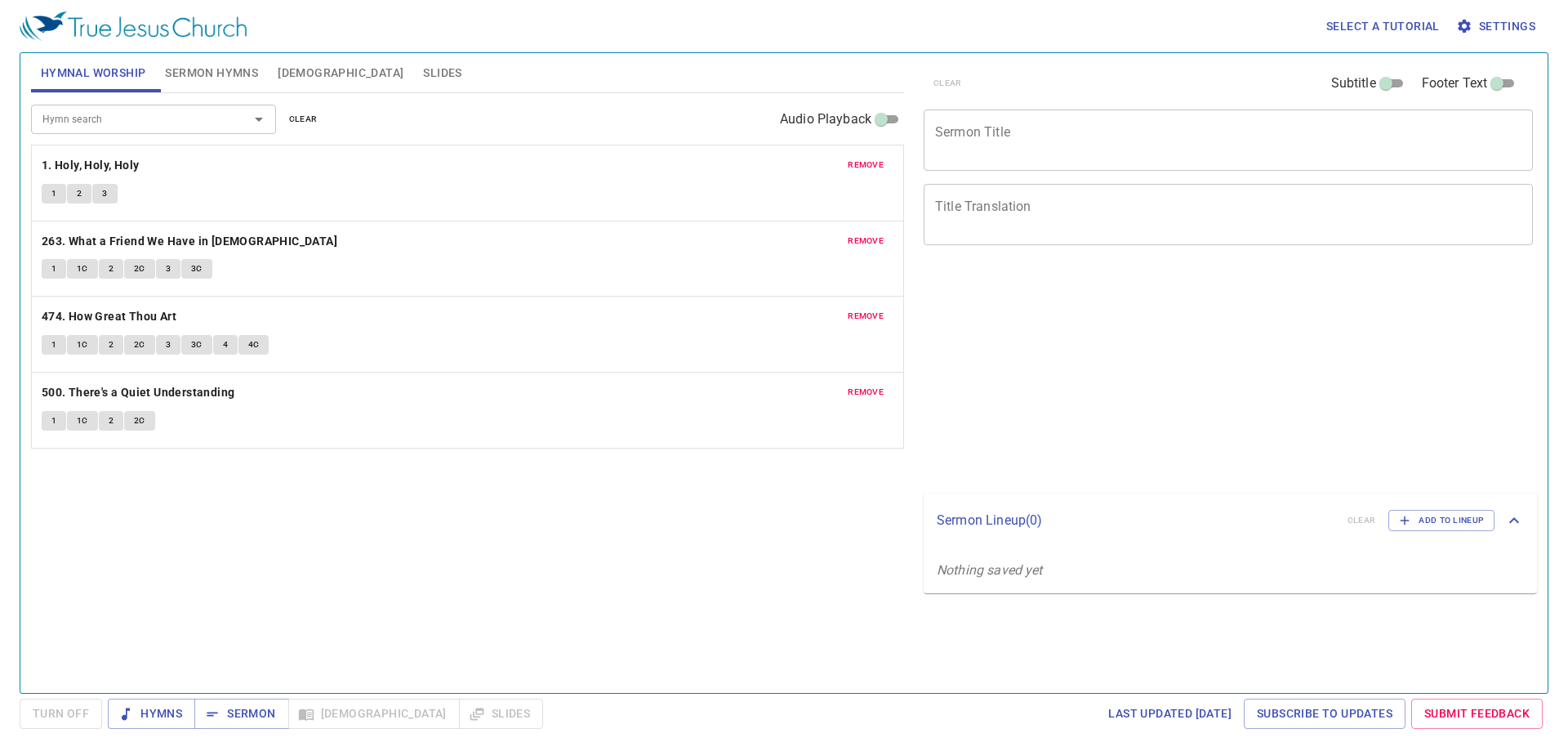
click at [195, 75] on span "Sermon Hymns" at bounding box center [211, 73] width 93 height 21
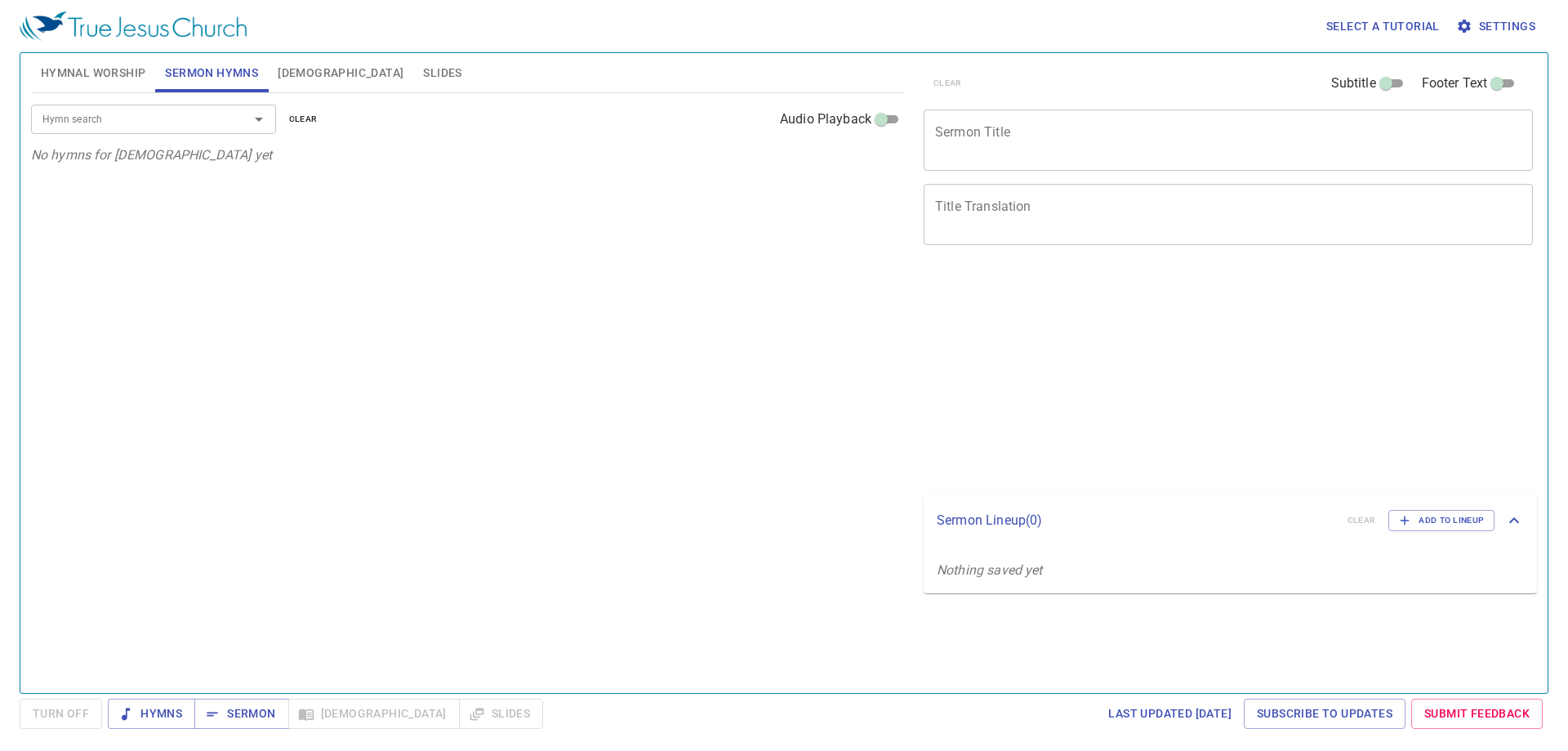
click at [127, 80] on span "Hymnal Worship" at bounding box center [93, 73] width 105 height 21
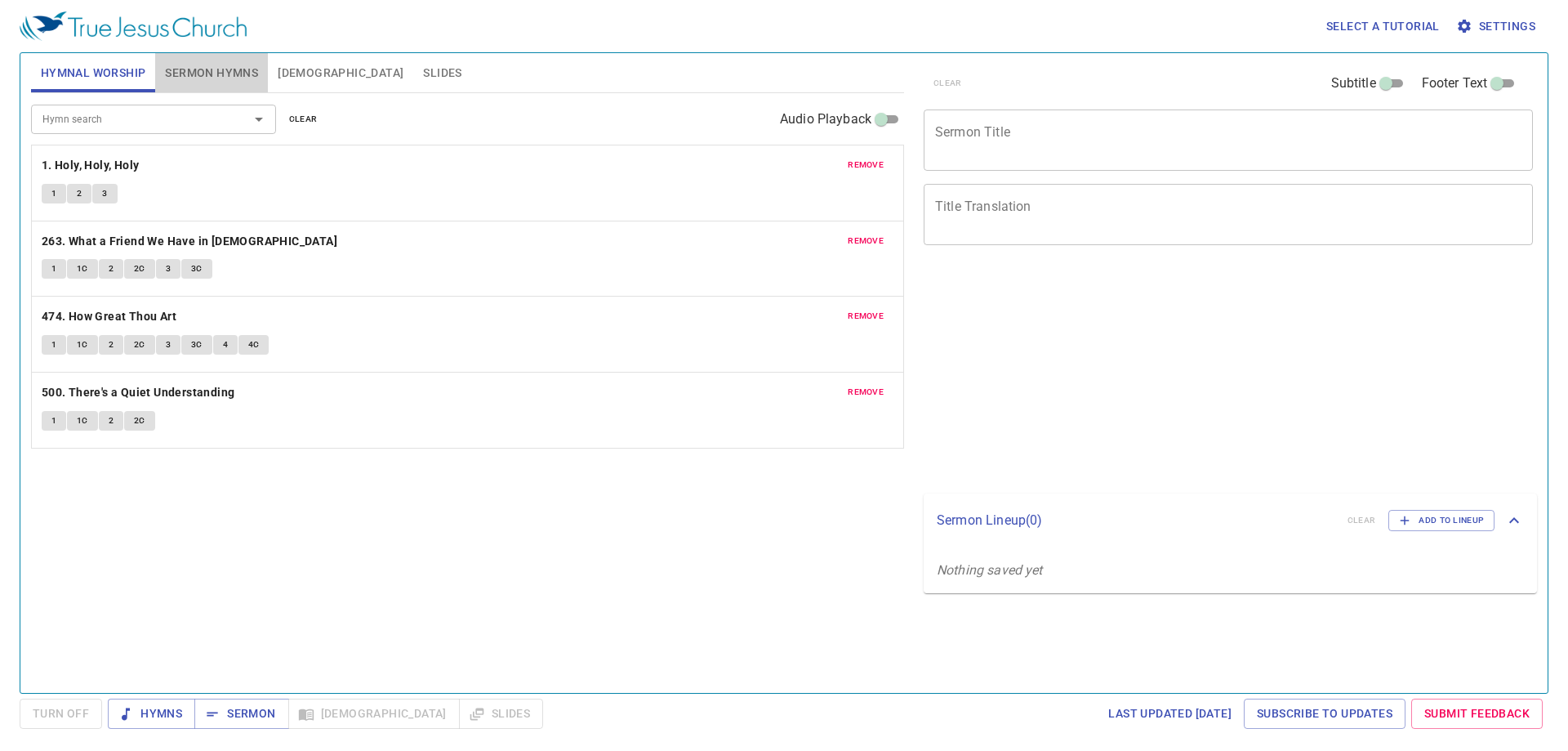
click at [235, 69] on span "Sermon Hymns" at bounding box center [211, 73] width 93 height 21
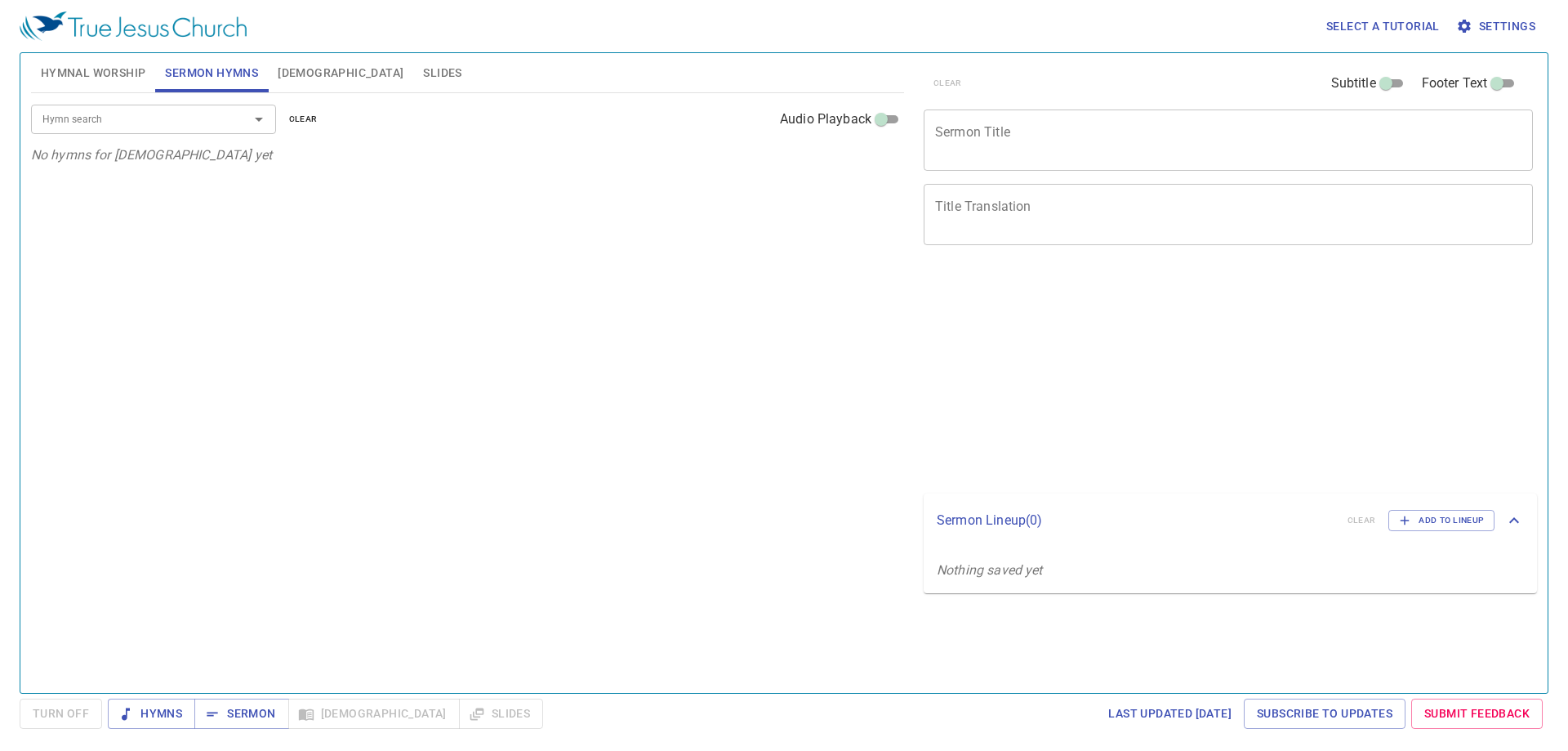
click at [183, 134] on div "Hymn search Hymn search clear Audio Playback" at bounding box center [467, 118] width 873 height 52
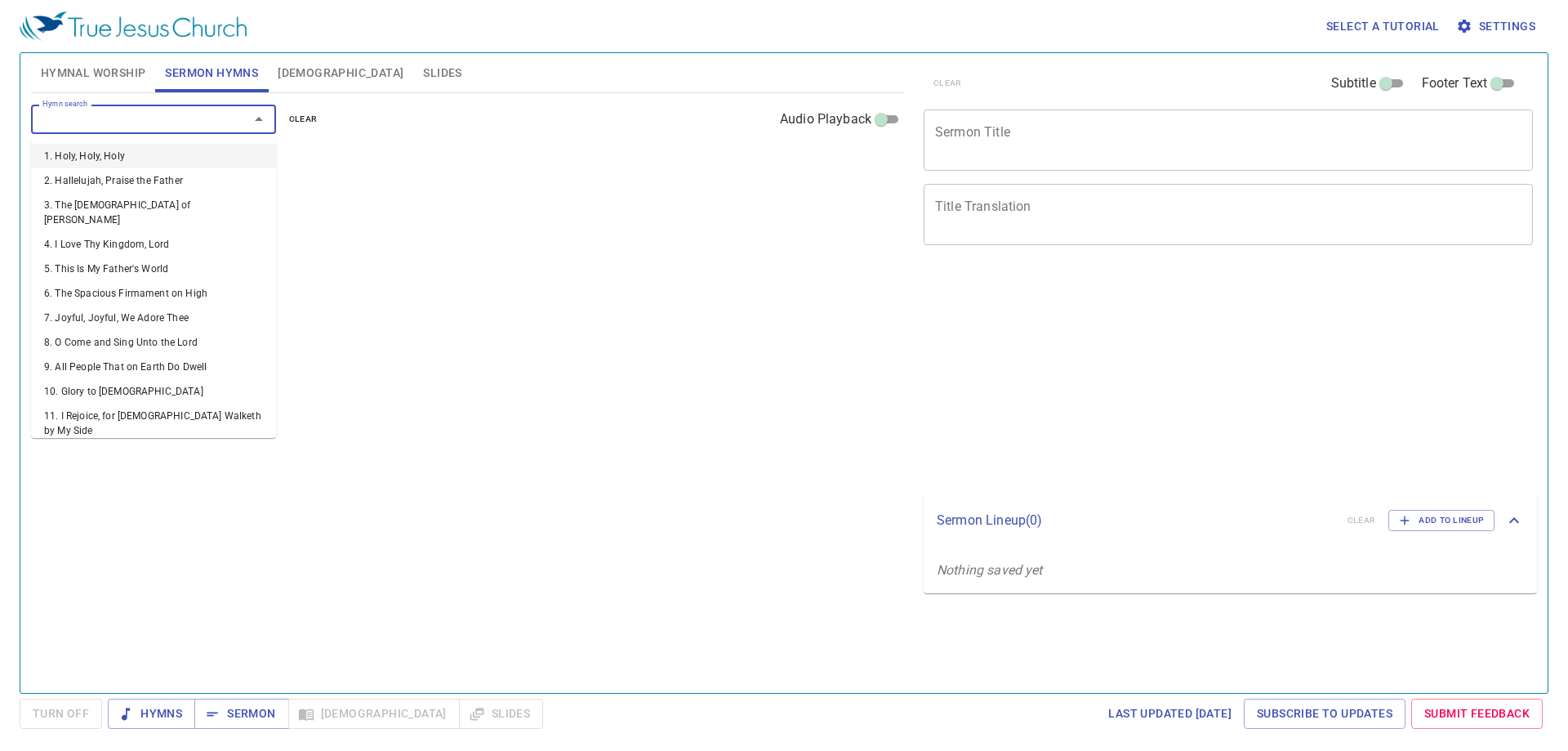
click at [186, 123] on input "Hymn search" at bounding box center [130, 119] width 187 height 19
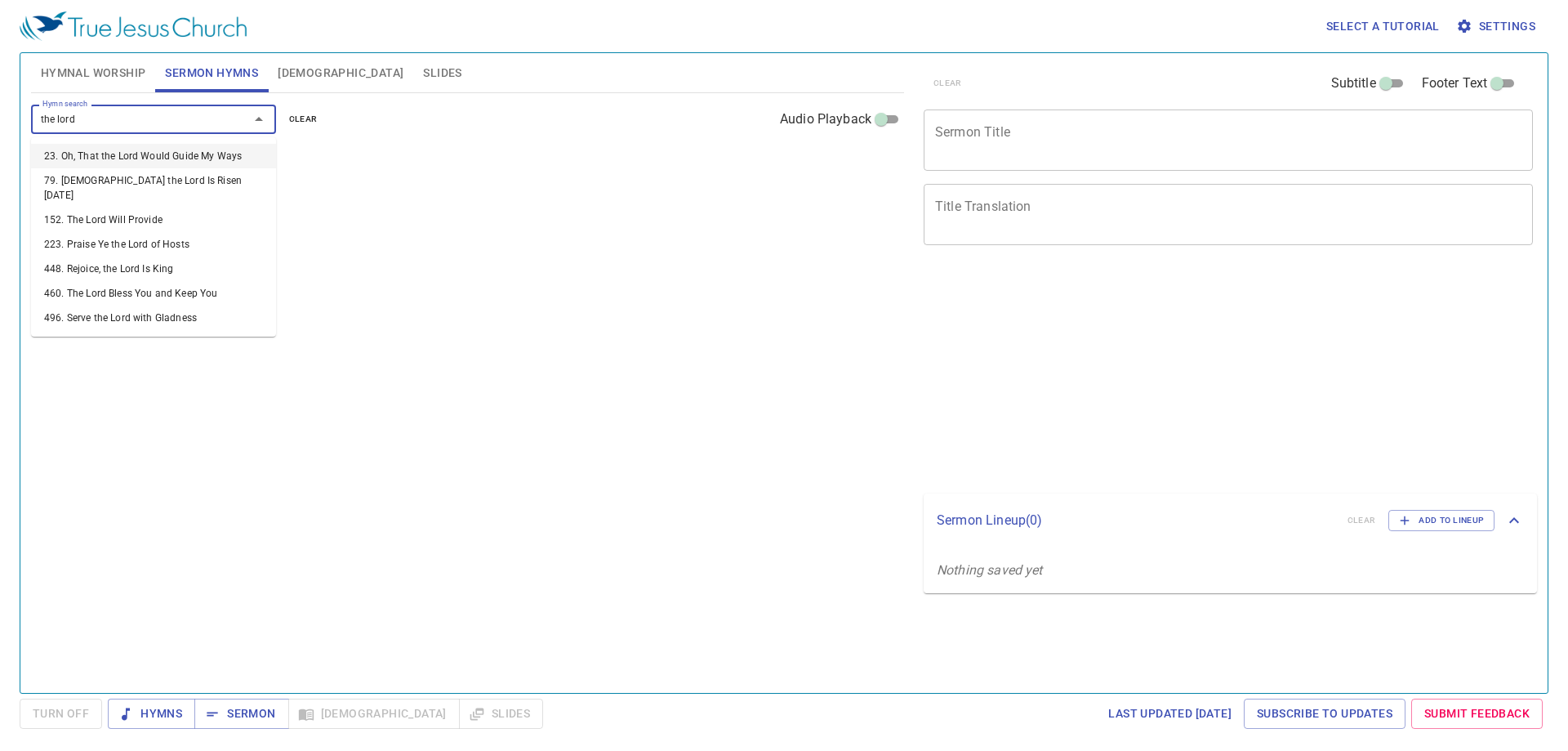
type input "the lord b"
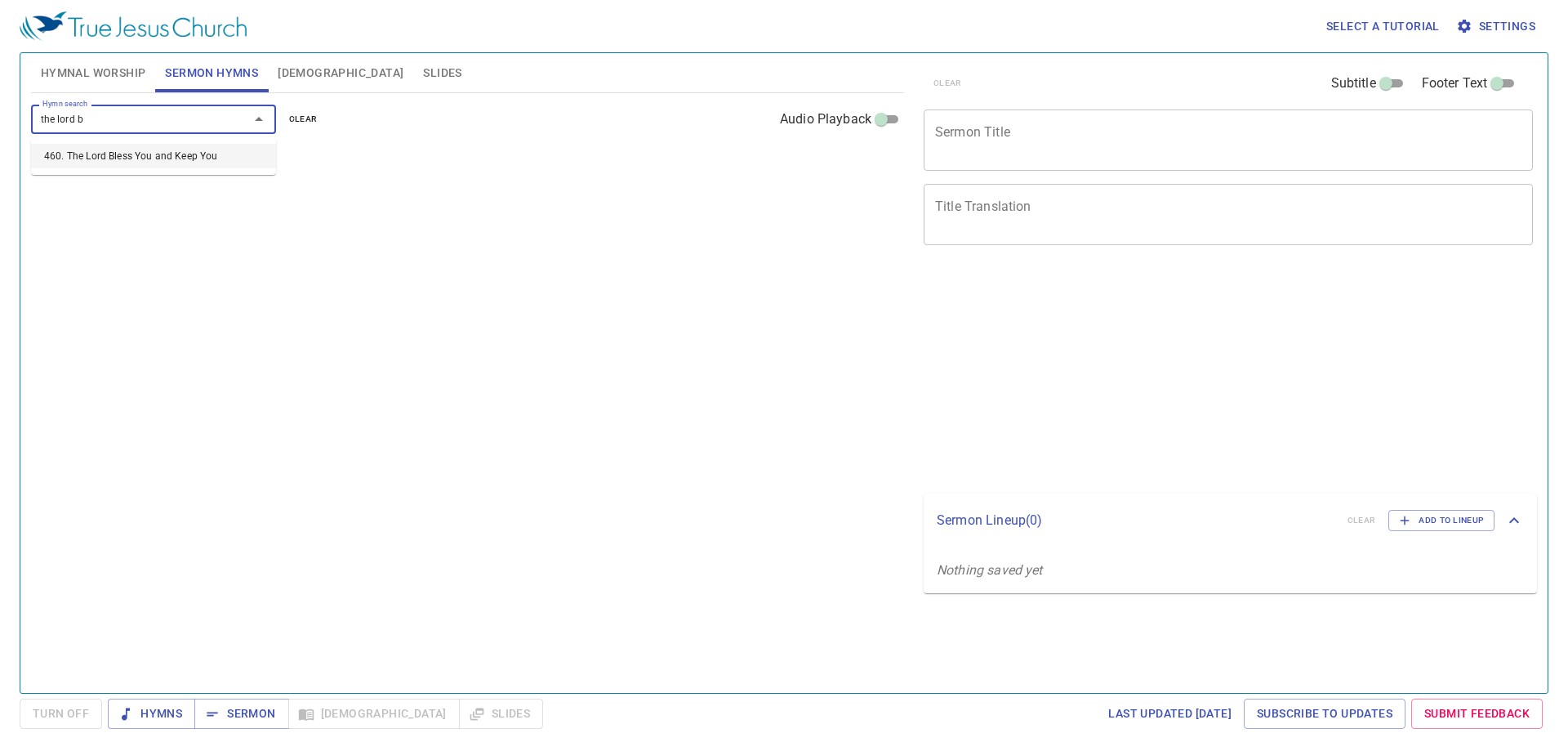
click at [194, 154] on li "460. The Lord Bless You and Keep You" at bounding box center [153, 156] width 245 height 25
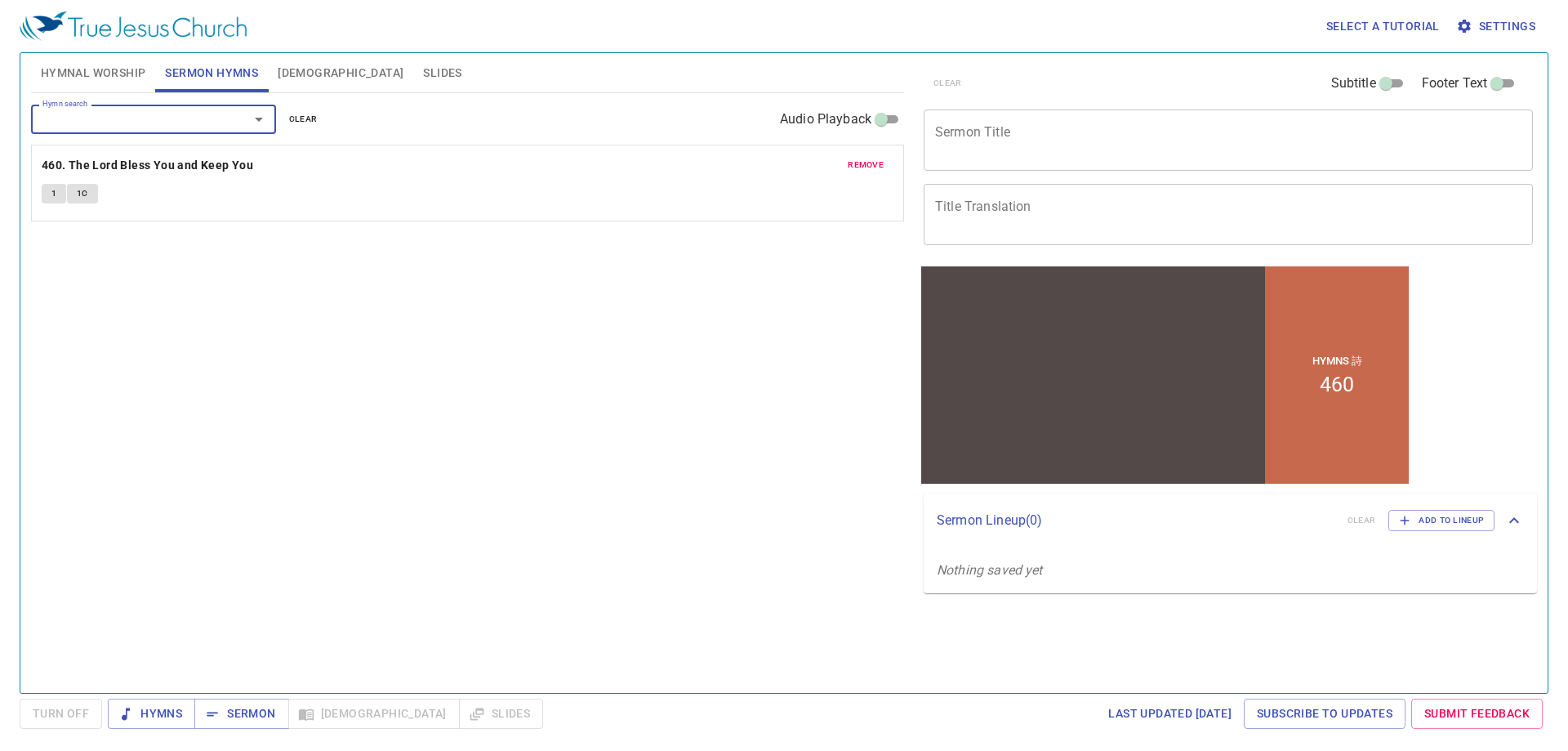
click at [53, 196] on span "1" at bounding box center [53, 194] width 5 height 15
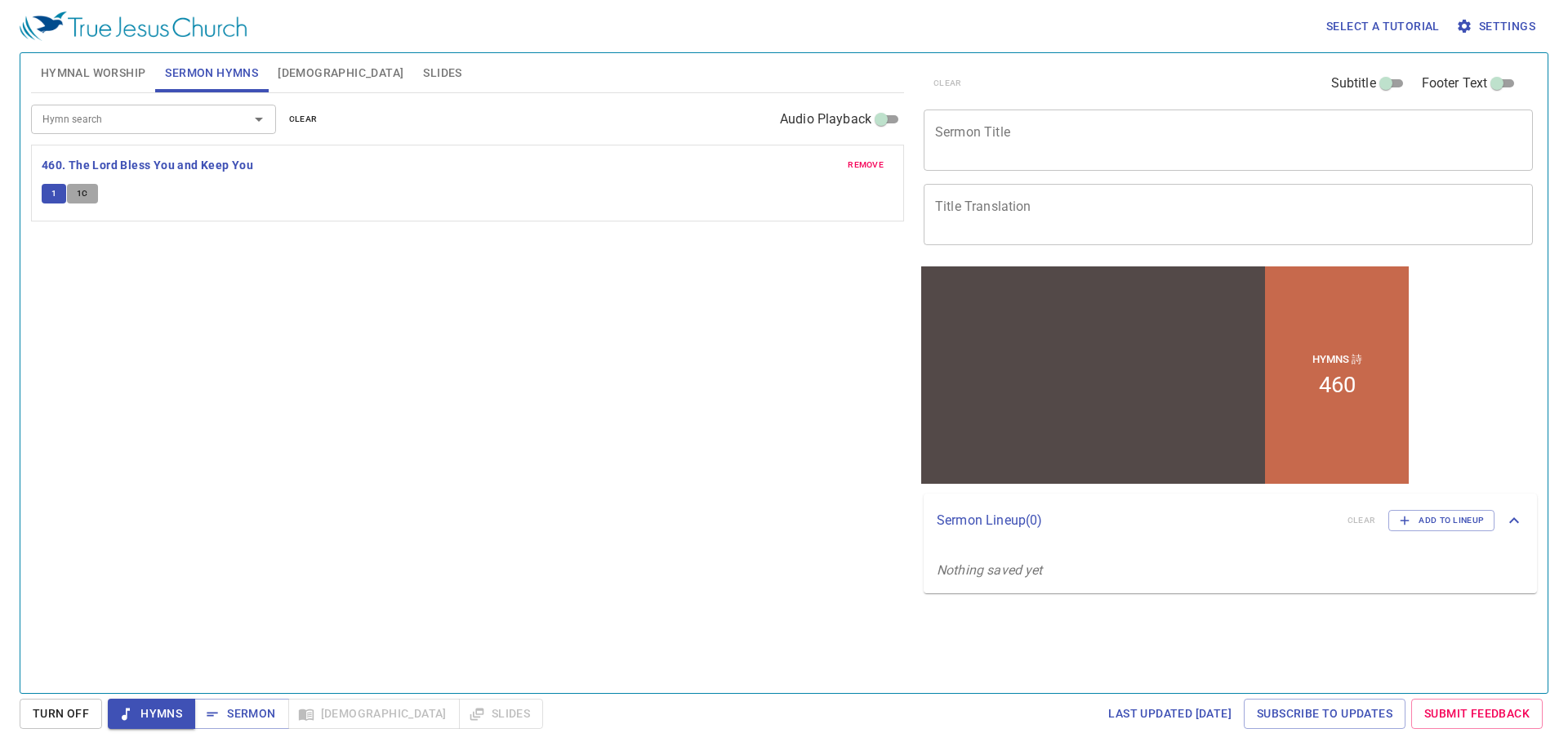
click at [87, 198] on span "1C" at bounding box center [82, 194] width 11 height 15
click at [57, 196] on button "1" at bounding box center [54, 193] width 25 height 20
click at [146, 715] on span "Hymns" at bounding box center [151, 714] width 61 height 21
drag, startPoint x: 102, startPoint y: 169, endPoint x: 95, endPoint y: 177, distance: 10.6
click at [103, 169] on b "460. The Lord Bless You and Keep You" at bounding box center [148, 166] width 212 height 21
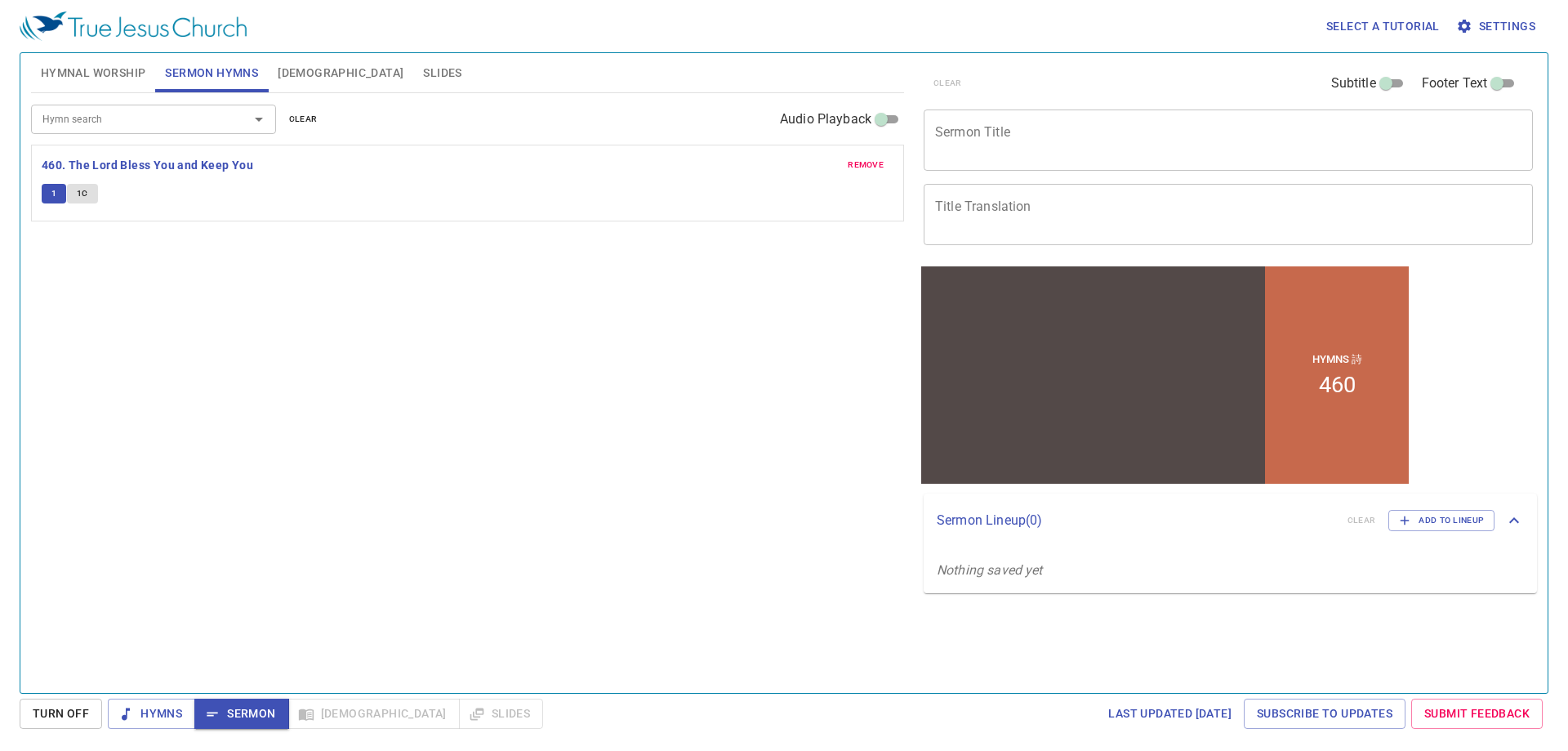
click at [55, 194] on span "1" at bounding box center [53, 194] width 5 height 15
click at [153, 687] on div "Hymnal Worship Sermon Hymns [DEMOGRAPHIC_DATA] Slides Hymn search Hymn search c…" at bounding box center [784, 373] width 1529 height 641
click at [149, 715] on span "Hymns" at bounding box center [151, 714] width 61 height 21
click at [57, 197] on button "1" at bounding box center [54, 193] width 25 height 20
click at [1044, 658] on div "clear Subtitle Footer Text Sermon Title x Sermon Title Title Translation x Titl…" at bounding box center [1227, 366] width 633 height 639
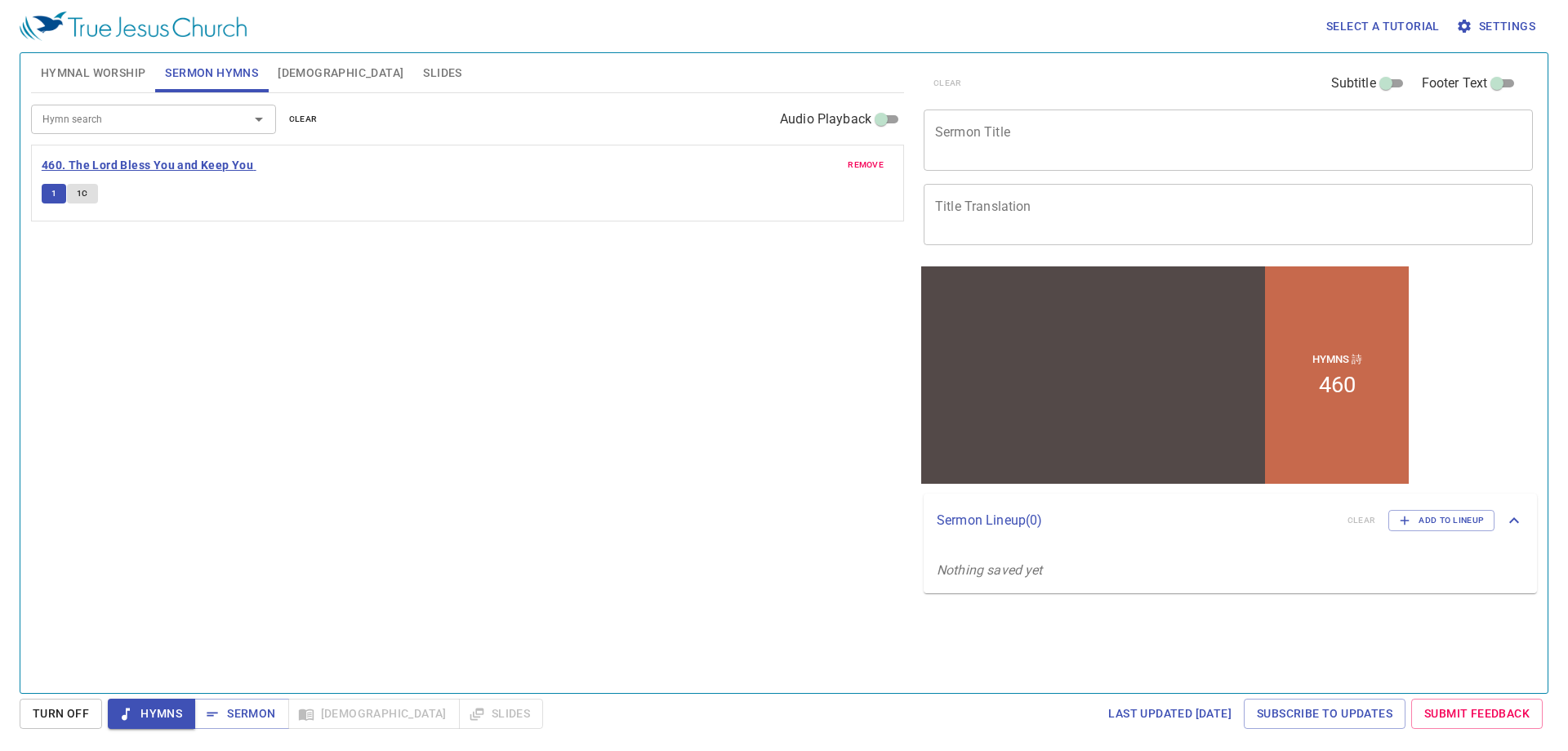
click at [123, 183] on div "remove 460. The Lord Bless You and Keep You 1 1C" at bounding box center [467, 195] width 852 height 24
click at [220, 710] on span "Sermon" at bounding box center [241, 714] width 68 height 21
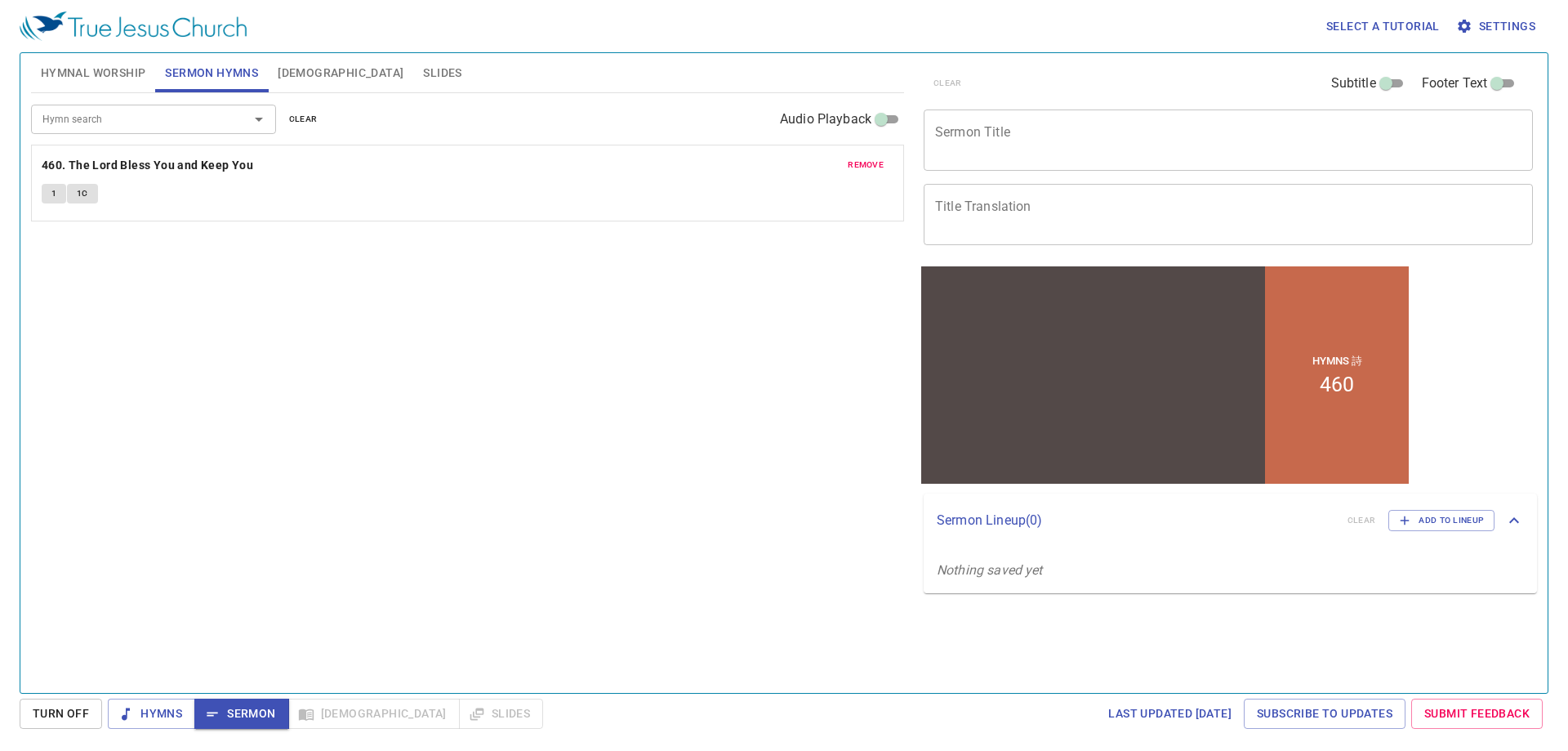
click at [52, 193] on span "1" at bounding box center [53, 194] width 5 height 15
